Goal: Information Seeking & Learning: Learn about a topic

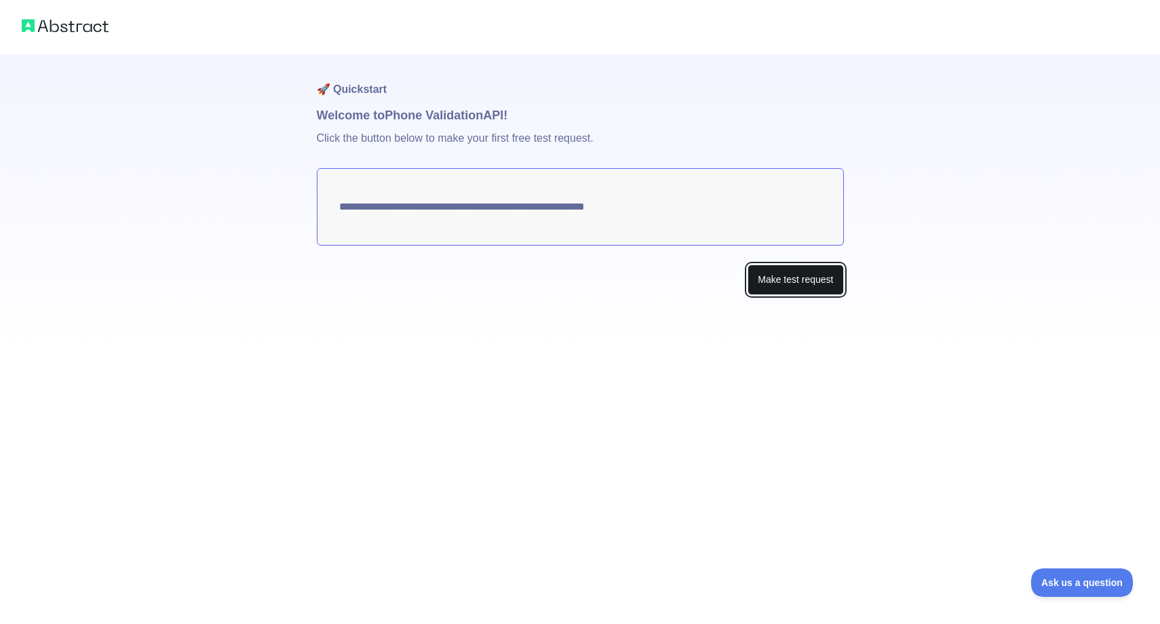
click at [785, 279] on button "Make test request" at bounding box center [795, 280] width 96 height 31
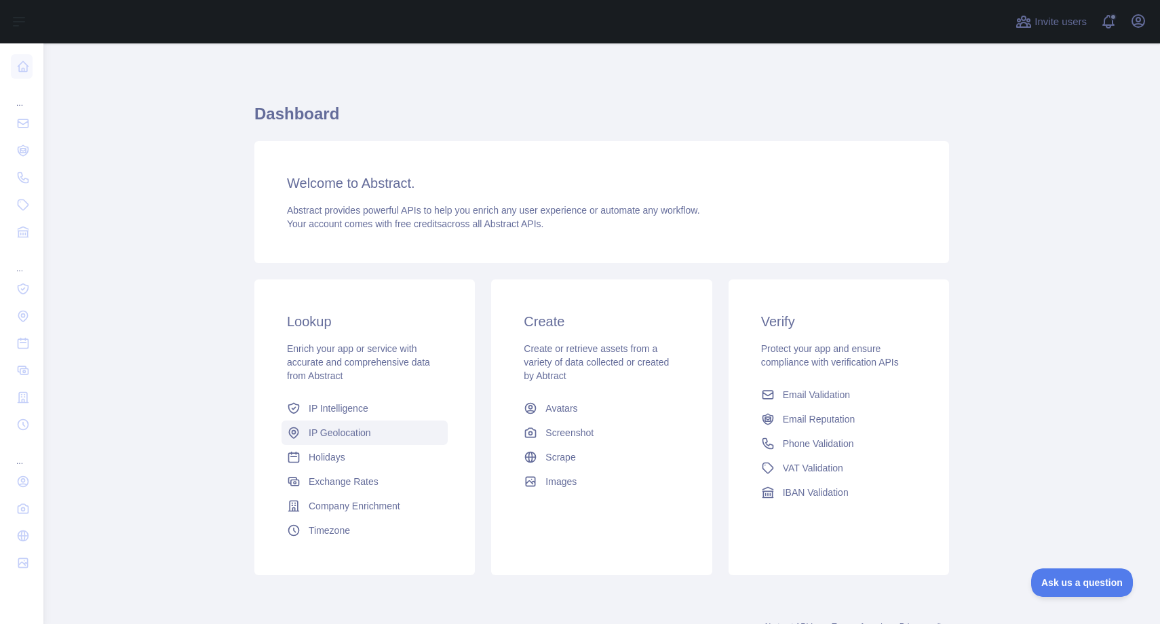
click at [359, 436] on span "IP Geolocation" at bounding box center [340, 433] width 62 height 14
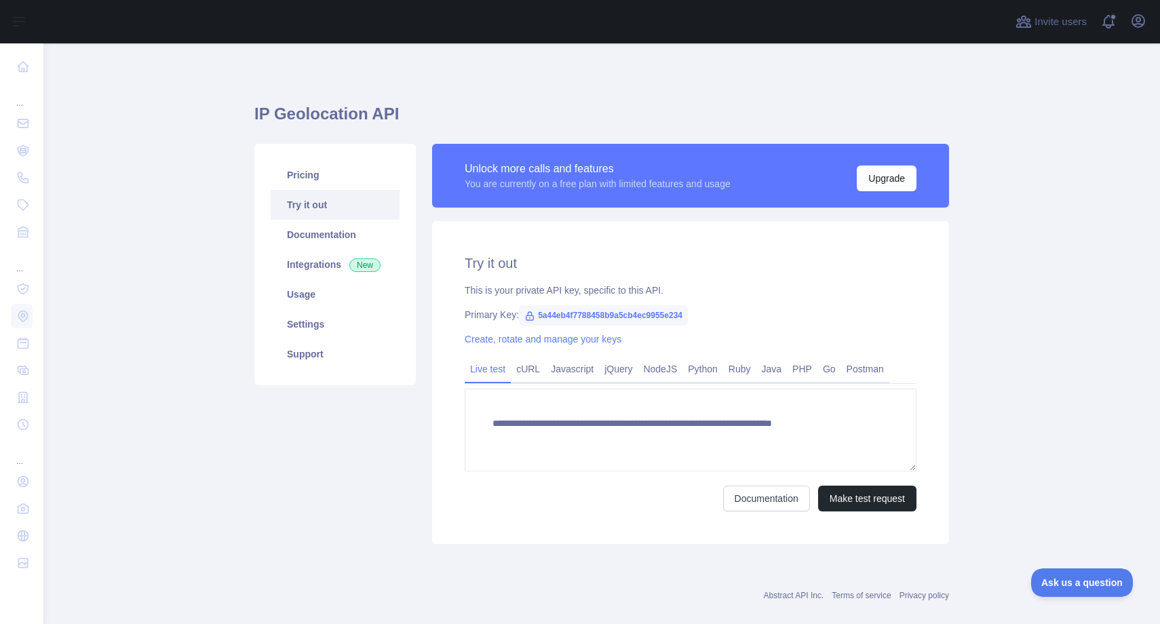
type textarea "**********"
click at [873, 502] on button "Make test request" at bounding box center [867, 499] width 98 height 26
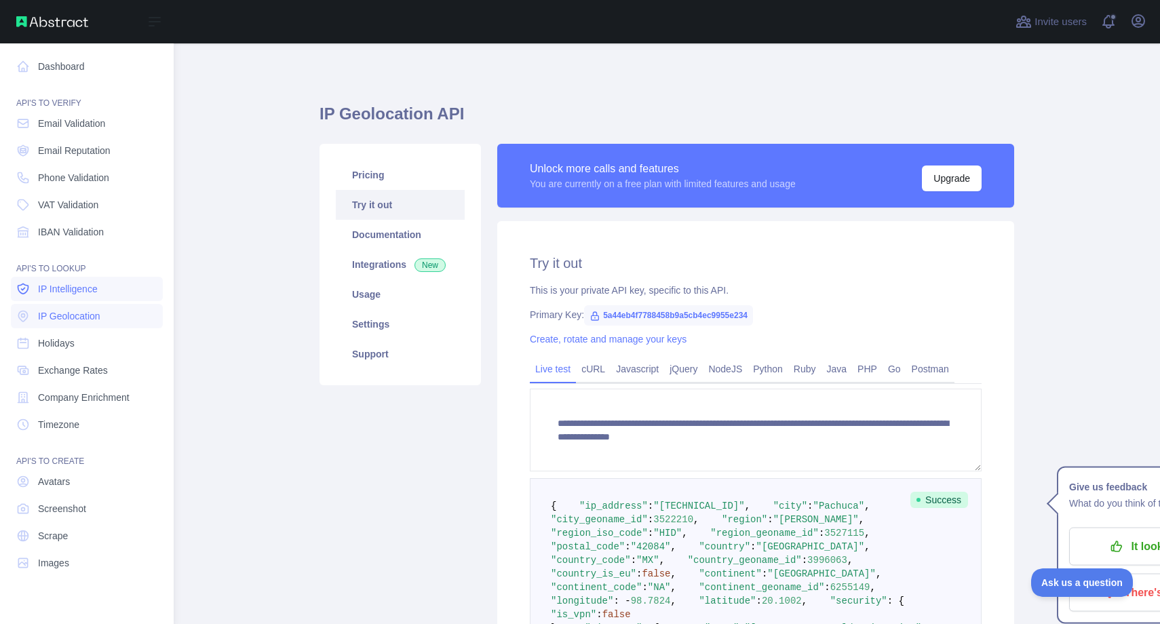
click at [95, 292] on span "IP Intelligence" at bounding box center [68, 289] width 60 height 14
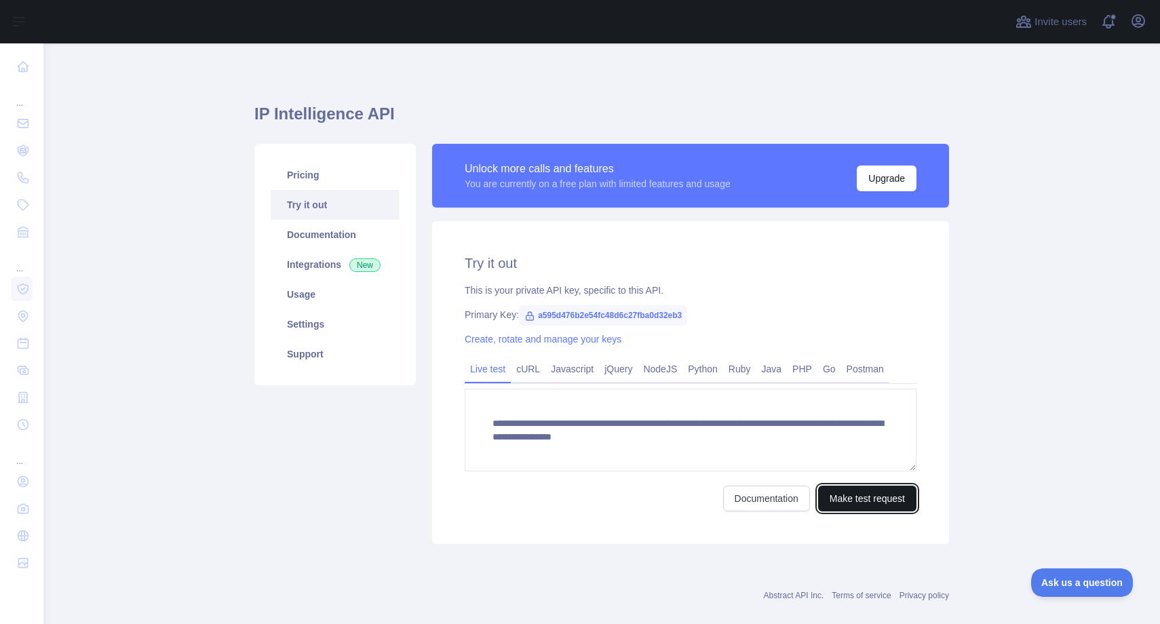
click at [891, 501] on button "Make test request" at bounding box center [867, 499] width 98 height 26
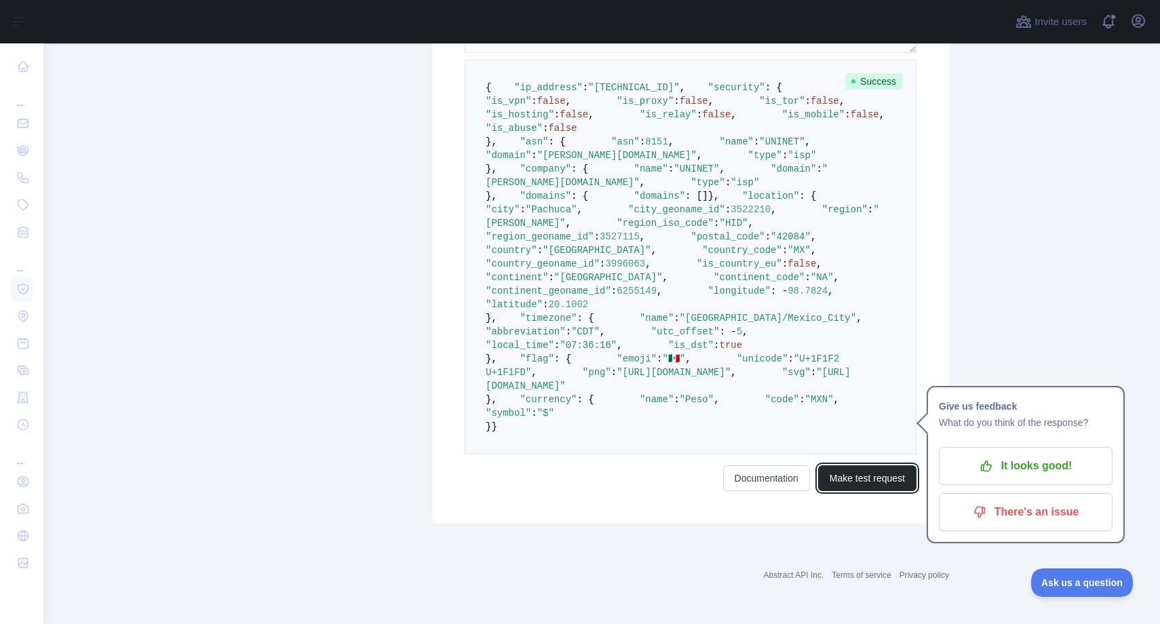
scroll to position [600, 0]
click at [775, 445] on pre "{ "ip_address" : "2806:105e:8:acac:d5a6:c3fd:9aaf:575d" , "security" : { "is_vp…" at bounding box center [691, 257] width 452 height 395
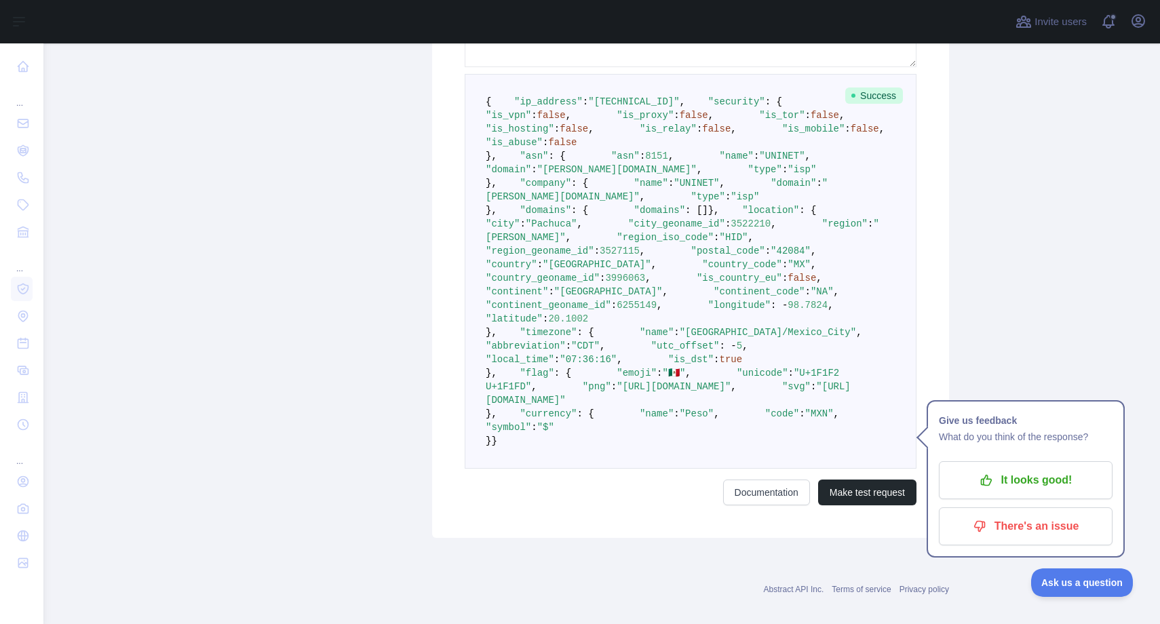
scroll to position [335, 0]
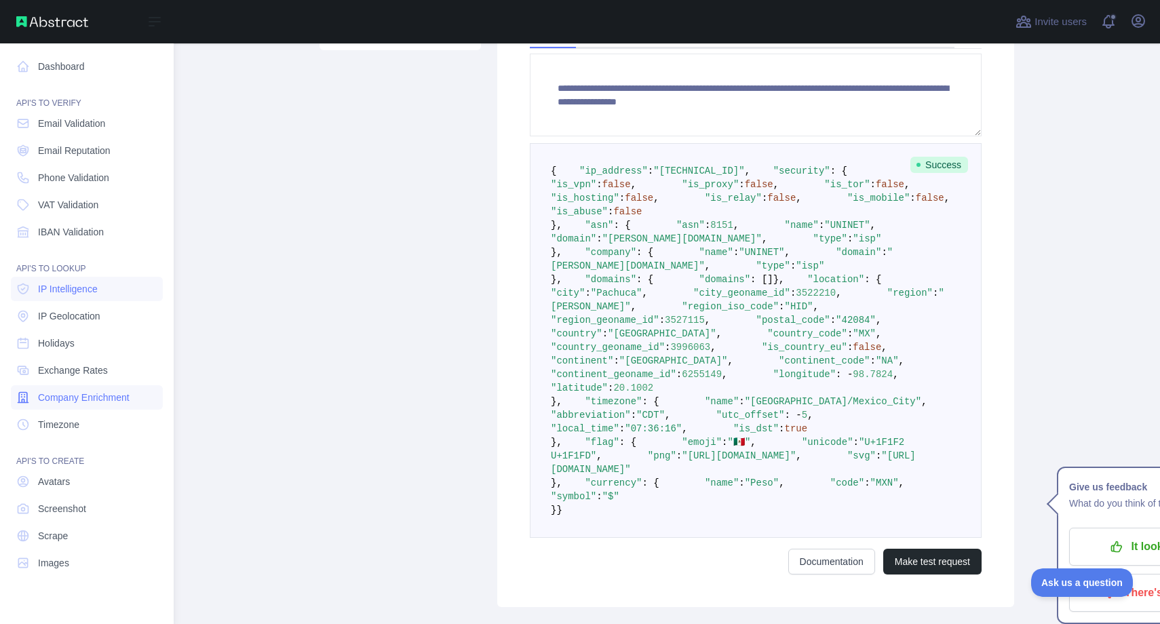
click at [109, 396] on span "Company Enrichment" at bounding box center [84, 398] width 92 height 14
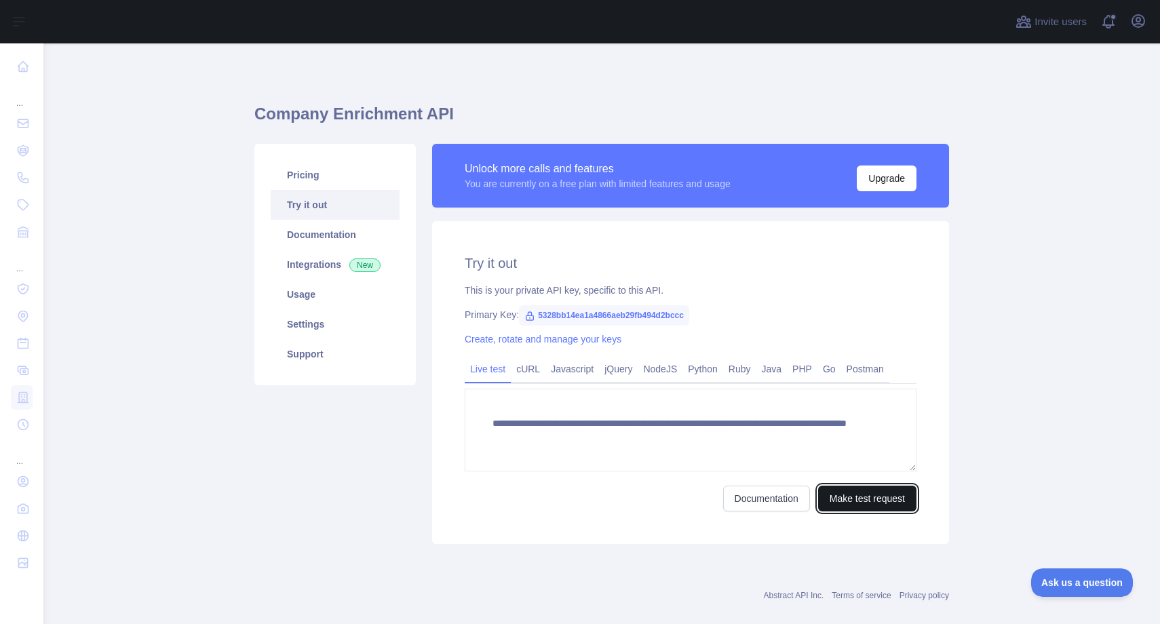
click at [872, 490] on button "Make test request" at bounding box center [867, 499] width 98 height 26
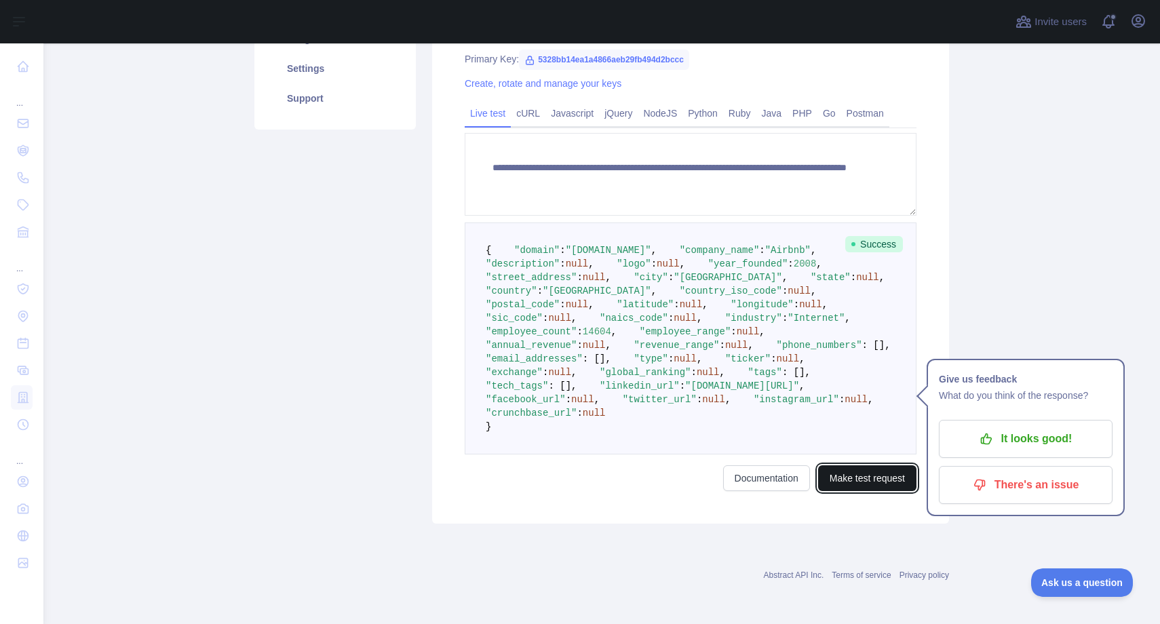
scroll to position [351, 0]
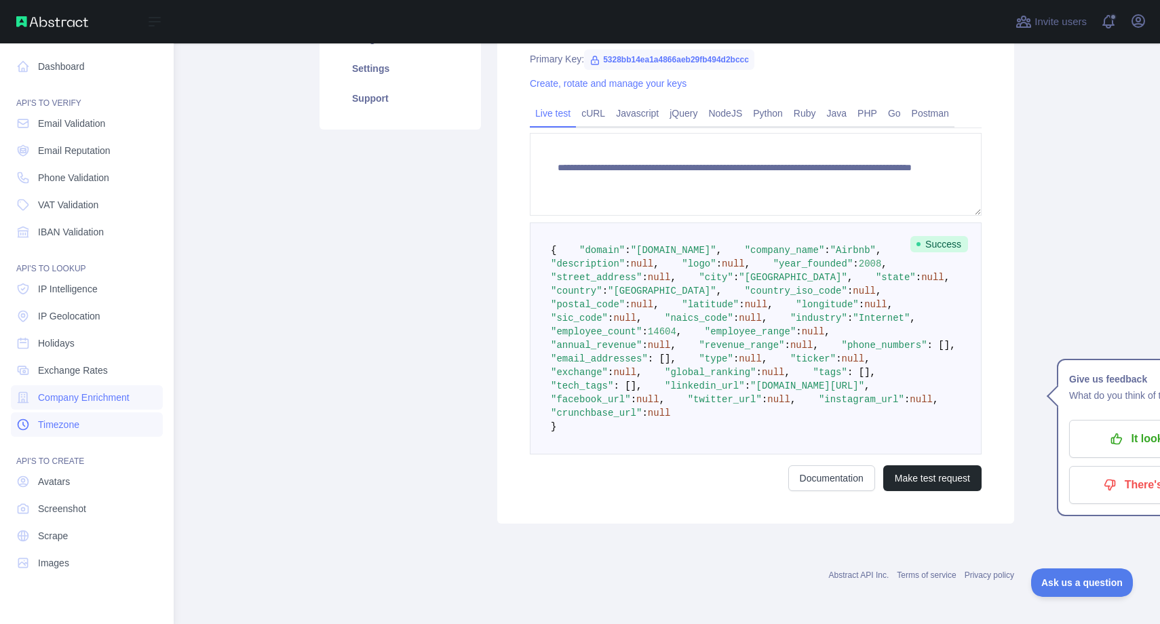
click at [79, 423] on span "Timezone" at bounding box center [58, 425] width 41 height 14
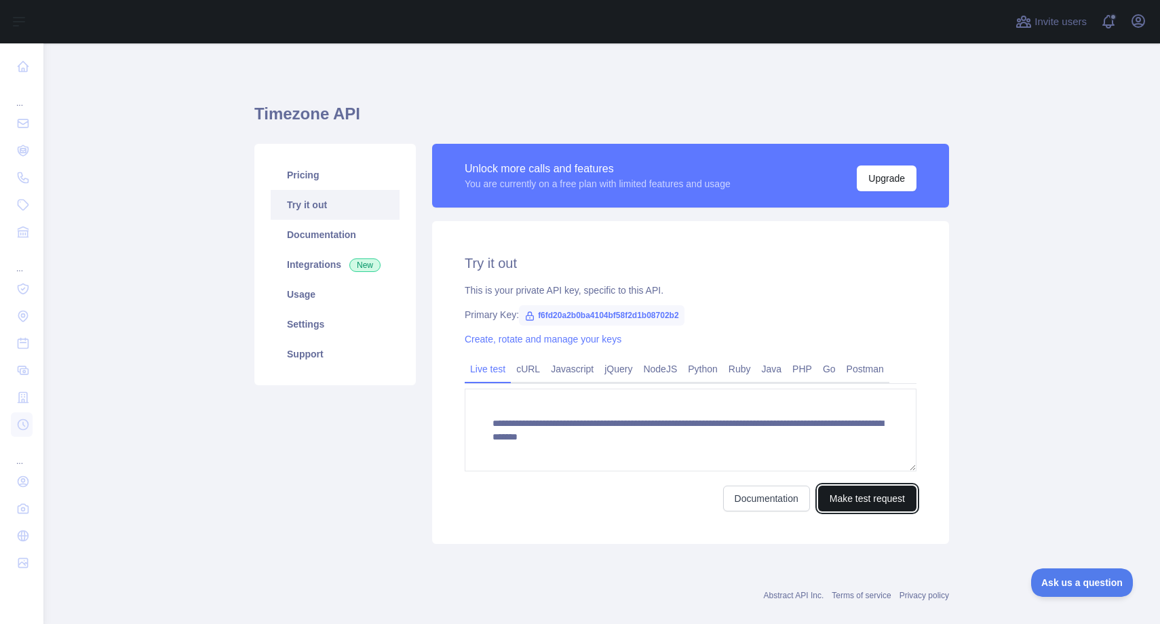
click at [893, 496] on button "Make test request" at bounding box center [867, 499] width 98 height 26
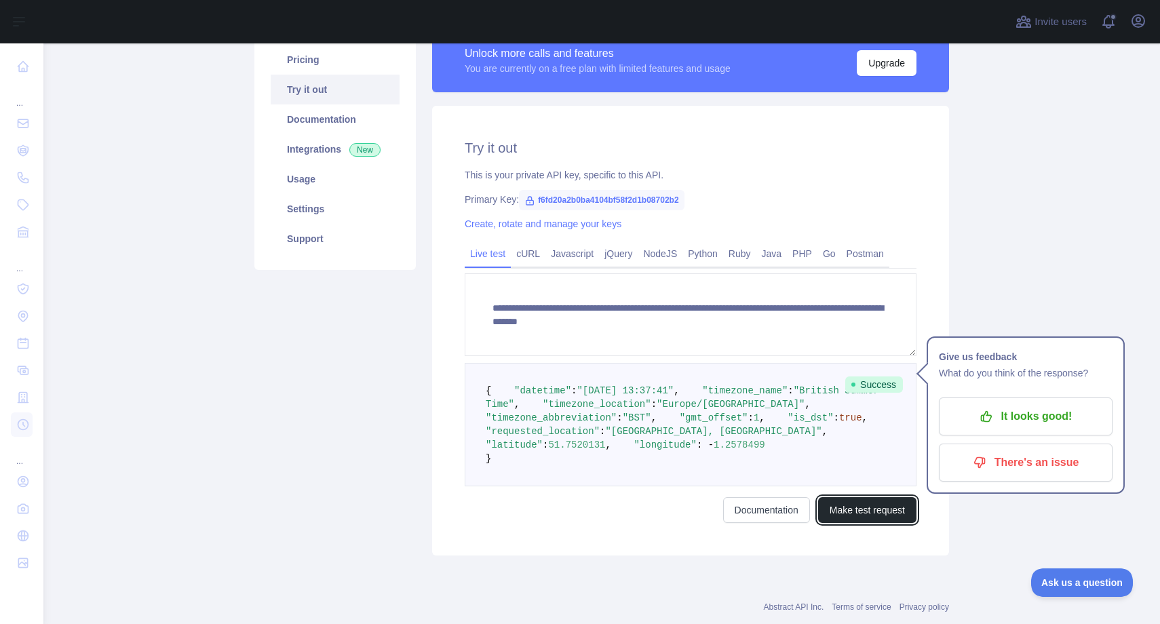
scroll to position [213, 0]
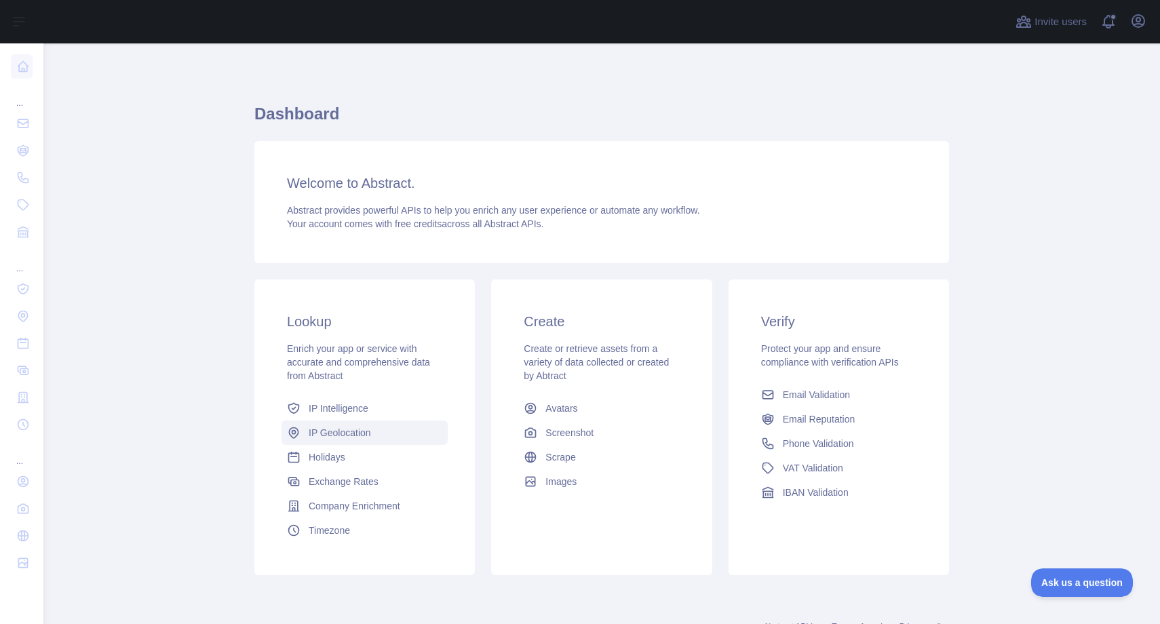
click at [368, 444] on link "IP Geolocation" at bounding box center [364, 433] width 166 height 24
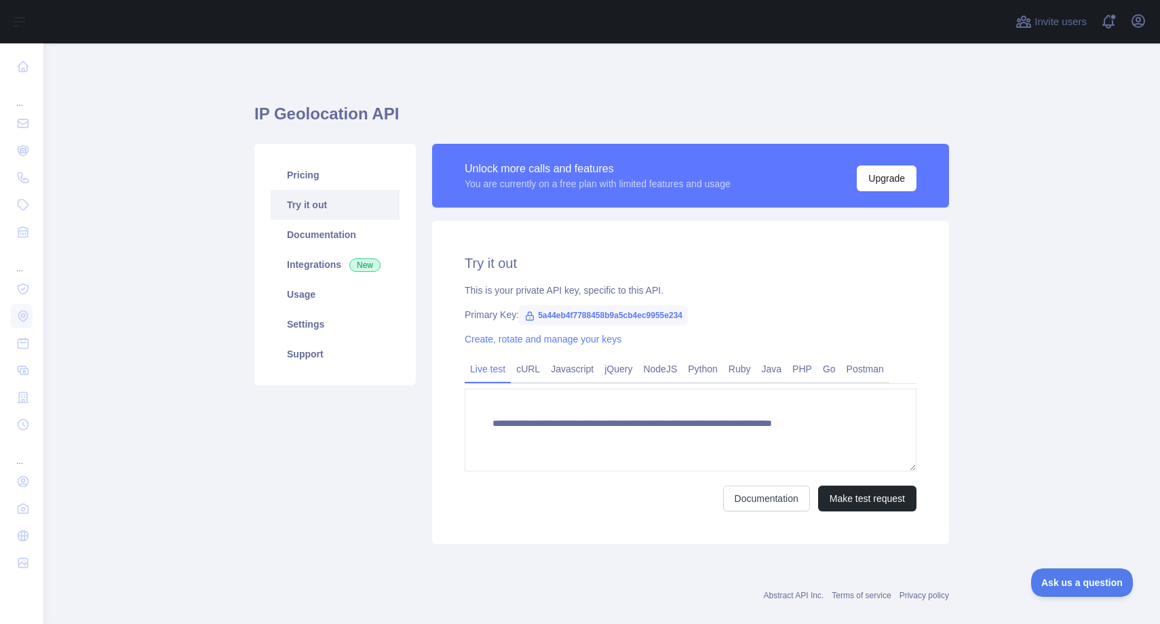
type textarea "**********"
click at [854, 503] on button "Make test request" at bounding box center [867, 499] width 98 height 26
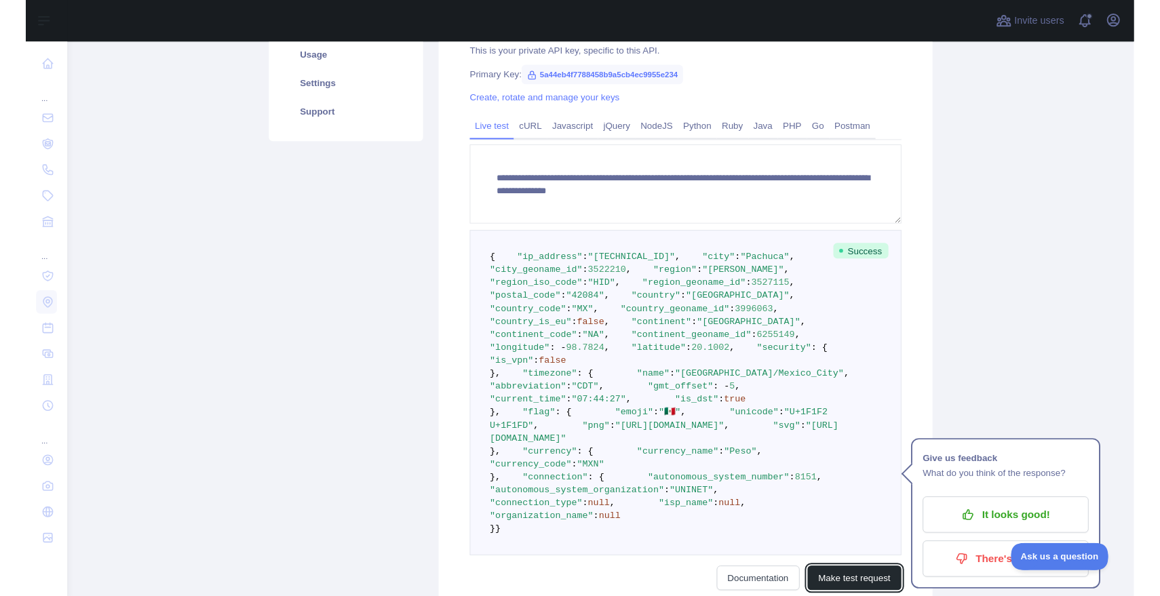
scroll to position [240, 0]
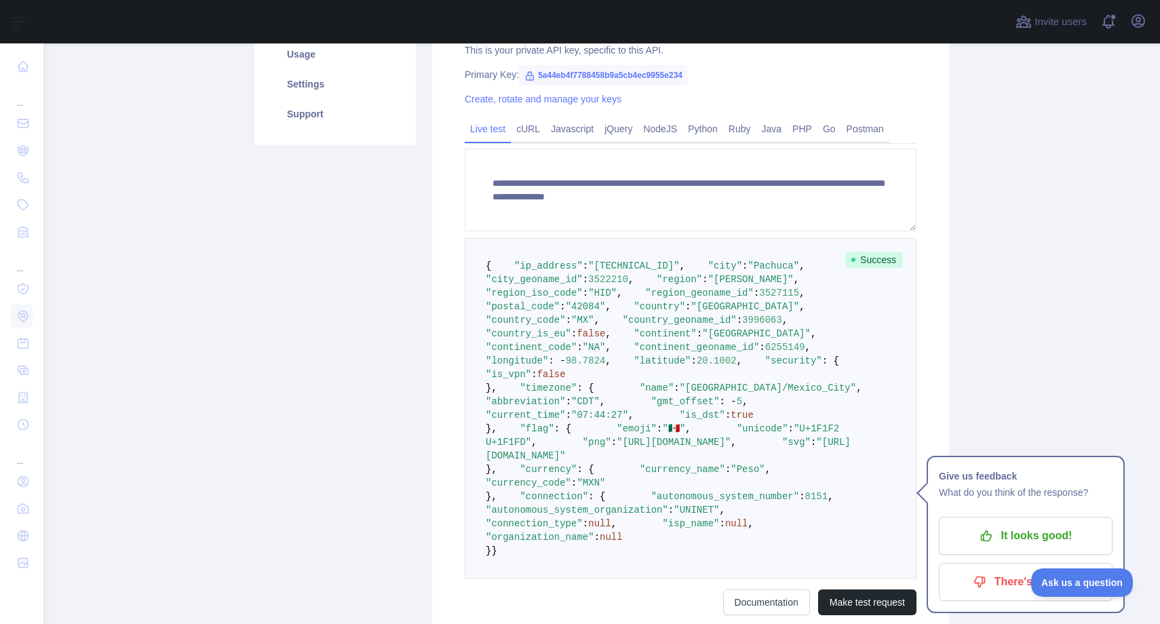
click at [689, 475] on pre "{ "ip_address" : "2806:105e:8:acac:d5a6:c3fd:9aaf:575d" , "city" : "Pachuca" , …" at bounding box center [691, 408] width 452 height 340
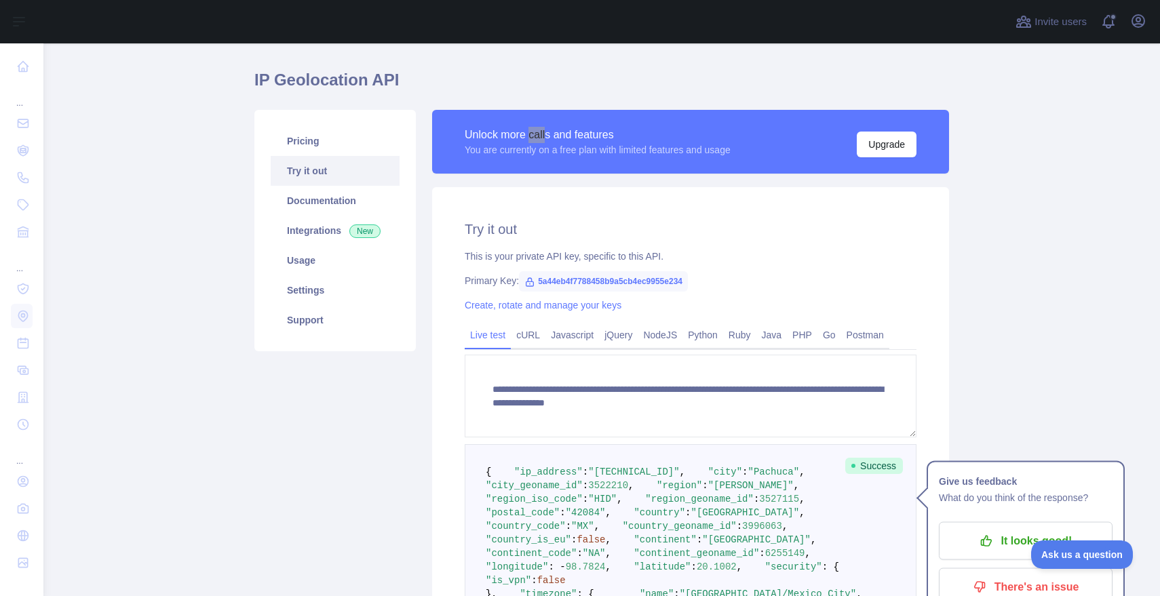
scroll to position [0, 0]
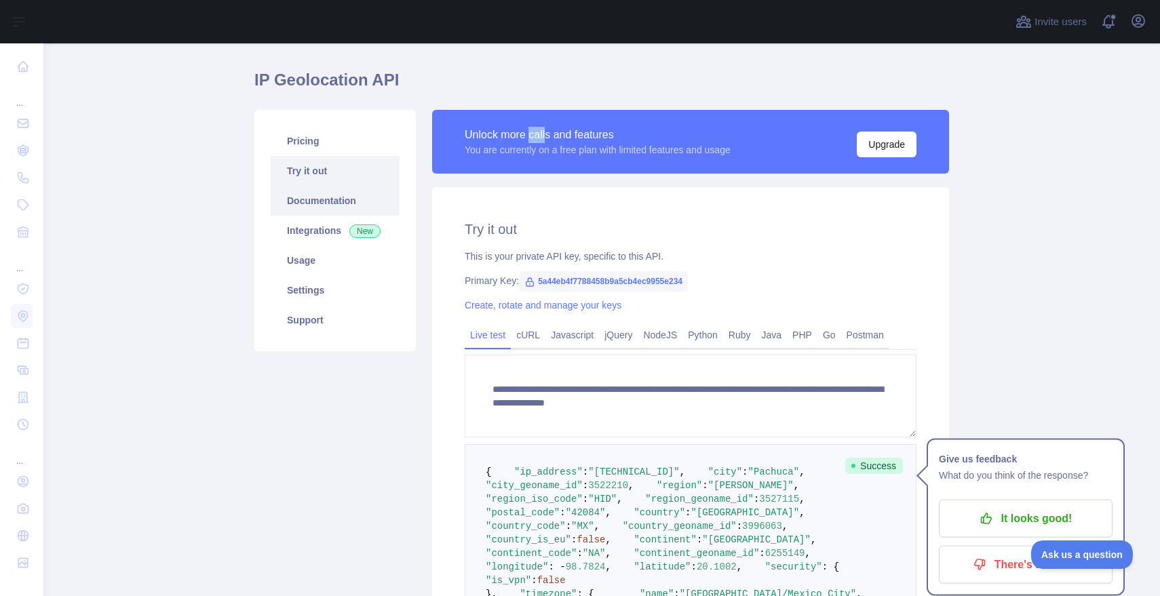
click at [328, 204] on link "Documentation" at bounding box center [335, 201] width 129 height 30
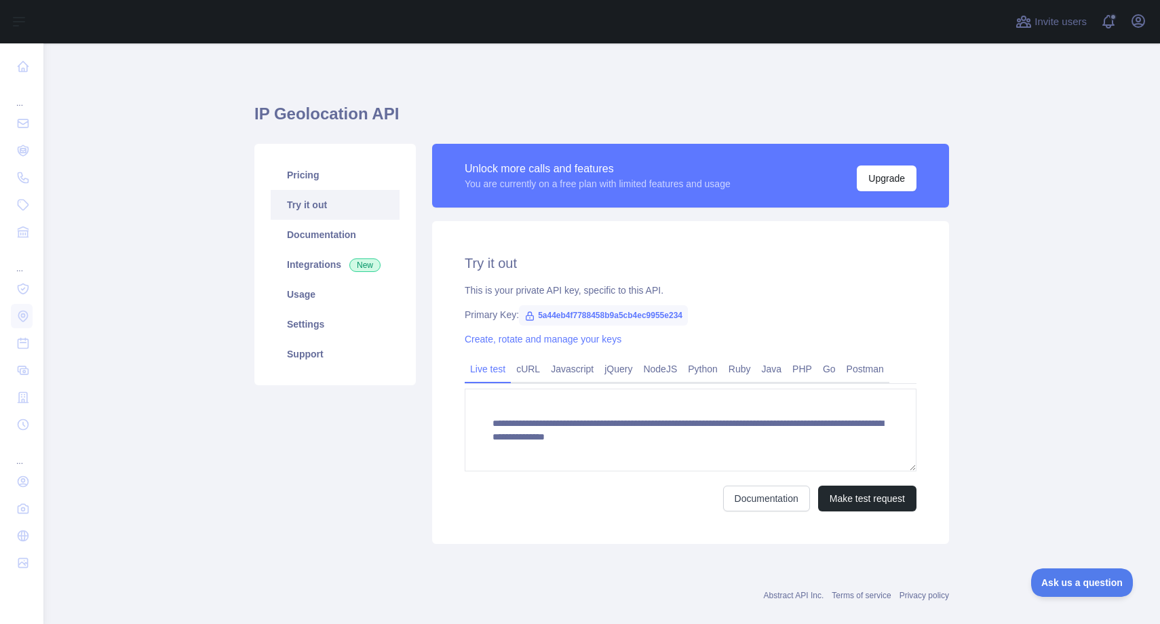
click at [330, 459] on div "Pricing Try it out Documentation Integrations New Usage Settings Support" at bounding box center [335, 344] width 178 height 400
click at [674, 309] on span "5a44eb4f7788458b9a5cb4ec9955e234" at bounding box center [603, 315] width 169 height 20
click at [629, 321] on span "5a44eb4f7788458b9a5cb4ec9955e234" at bounding box center [603, 315] width 169 height 20
click at [672, 315] on span "5a44eb4f7788458b9a5cb4ec9955e234" at bounding box center [603, 315] width 169 height 20
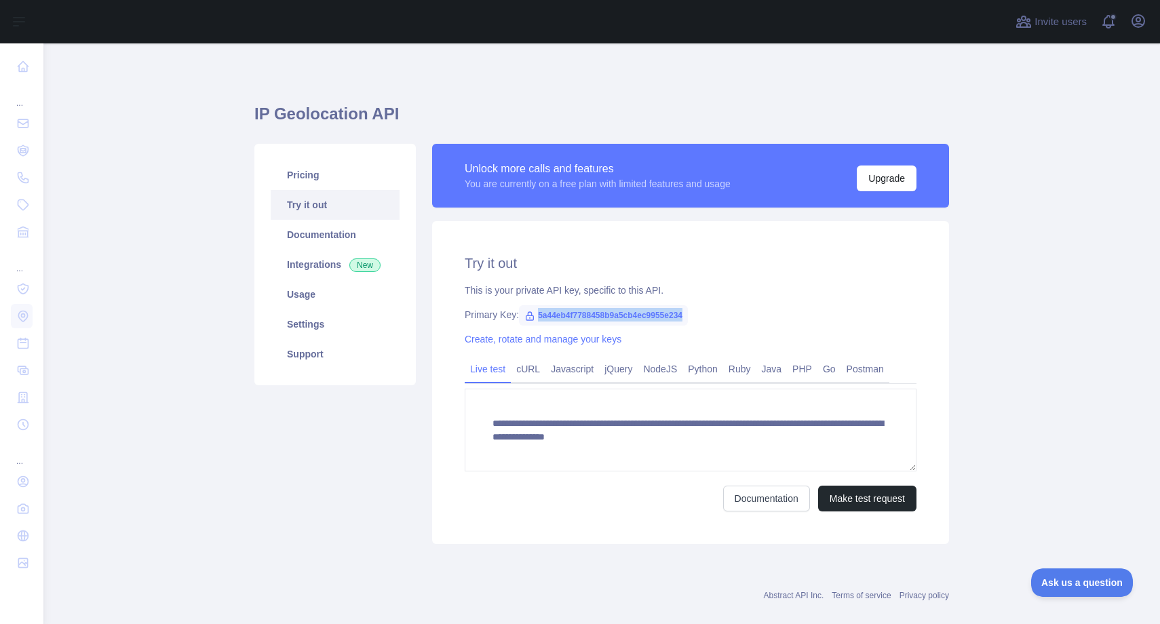
copy span "5a44eb4f7788458b9a5cb4ec9955e234"
click at [343, 228] on link "Documentation" at bounding box center [335, 235] width 129 height 30
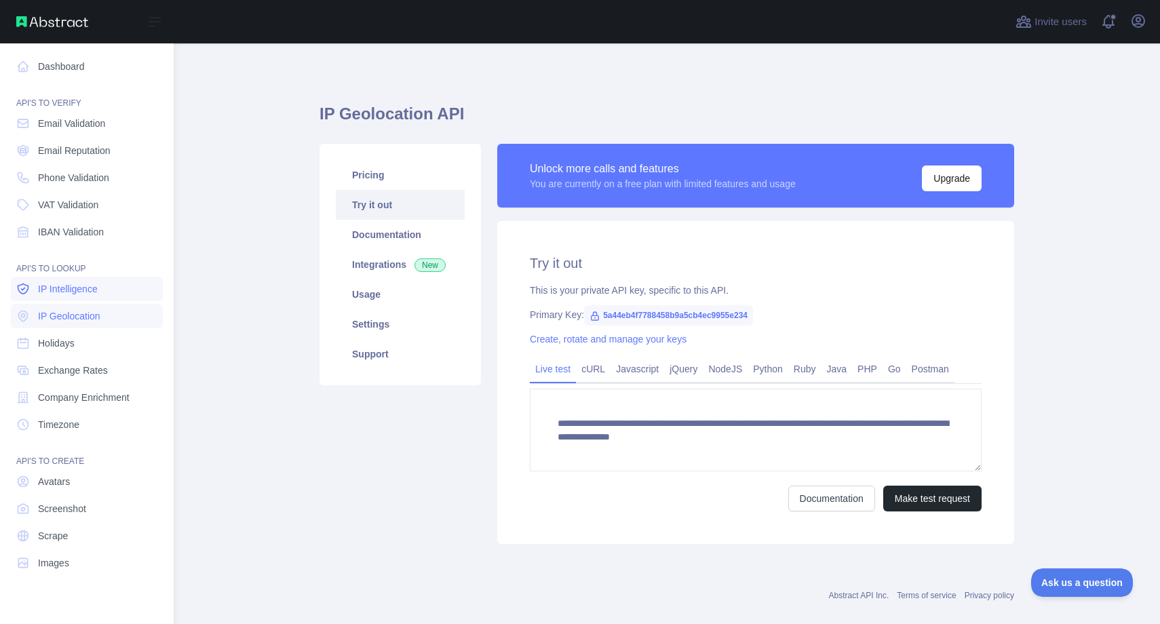
click at [95, 286] on span "IP Intelligence" at bounding box center [68, 289] width 60 height 14
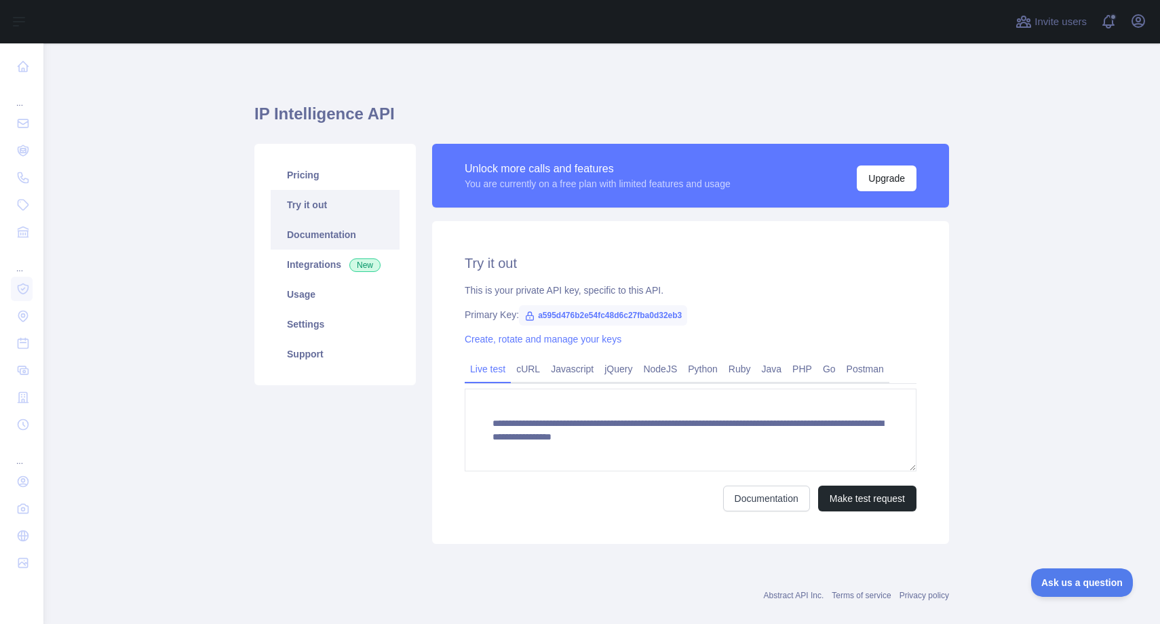
click at [362, 222] on link "Documentation" at bounding box center [335, 235] width 129 height 30
